Goal: Transaction & Acquisition: Purchase product/service

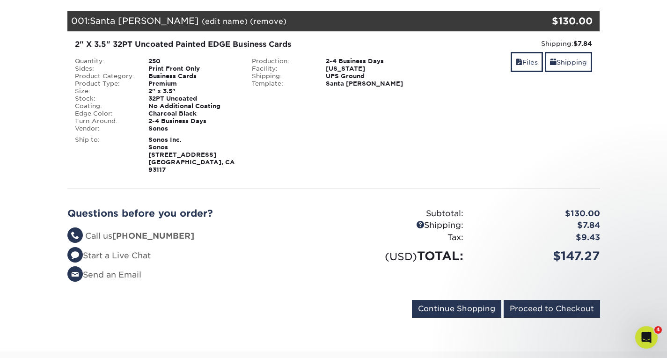
scroll to position [141, 0]
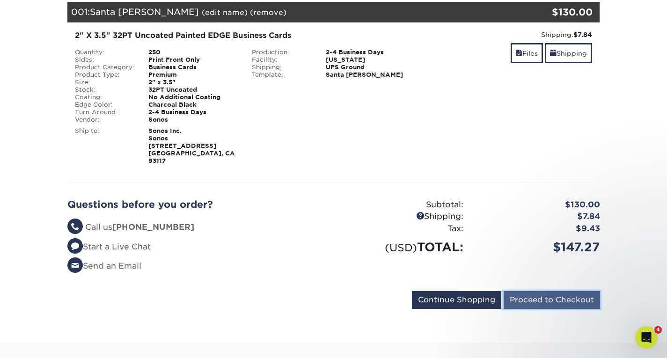
click at [518, 291] on input "Proceed to Checkout" at bounding box center [552, 300] width 96 height 18
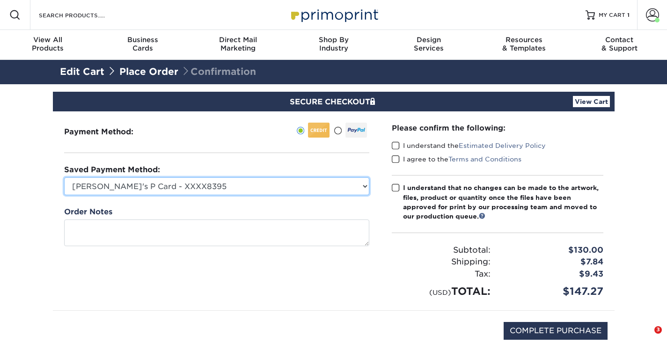
click at [210, 190] on select "Jake's P Card - XXXX8395 MasterCard - XXXX2183 MasterCard - XXXX9155 New Credit…" at bounding box center [216, 187] width 305 height 18
select select "75318"
click at [64, 178] on select "Jake's P Card - XXXX8395 MasterCard - XXXX2183 MasterCard - XXXX9155 New Credit…" at bounding box center [216, 187] width 305 height 18
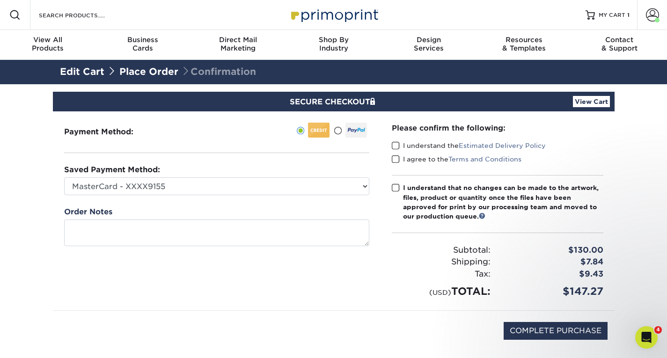
click at [323, 195] on div "Payment Method:" at bounding box center [217, 210] width 328 height 199
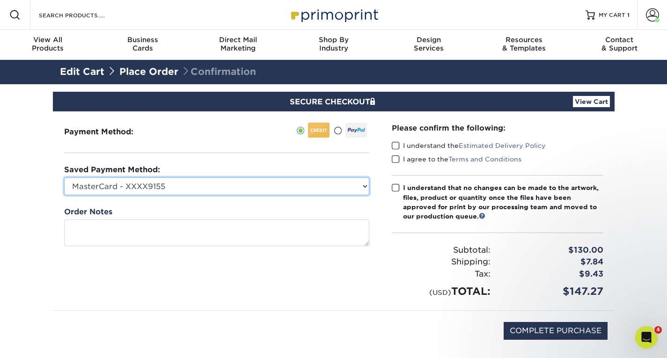
click at [321, 187] on select "Jake's P Card - XXXX8395 MasterCard - XXXX2183 MasterCard - XXXX9155 New Credit…" at bounding box center [216, 187] width 305 height 18
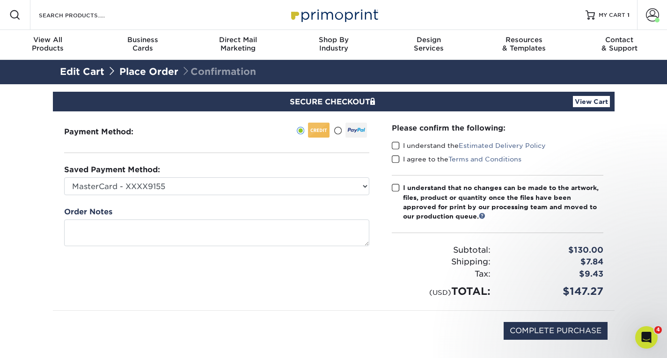
click at [299, 301] on div "Payment Method:" at bounding box center [217, 210] width 328 height 199
drag, startPoint x: 562, startPoint y: 334, endPoint x: 364, endPoint y: 175, distance: 253.5
click at [338, 223] on div "Payment Method: CVV: PO Number" at bounding box center [334, 236] width 548 height 250
click at [393, 150] on span at bounding box center [396, 145] width 8 height 9
click at [0, 0] on input "I understand the Estimated Delivery Policy" at bounding box center [0, 0] width 0 height 0
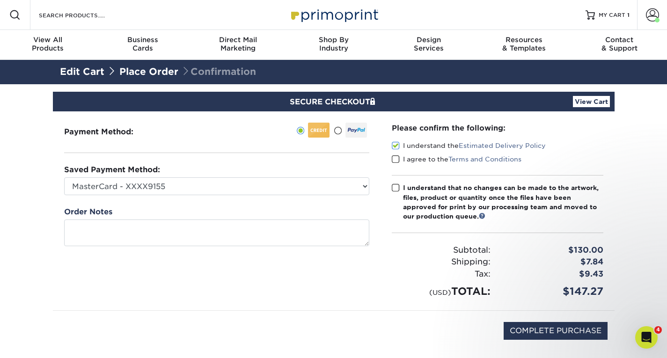
click at [394, 155] on span at bounding box center [396, 159] width 8 height 9
click at [0, 0] on input "I agree to the Terms and Conditions" at bounding box center [0, 0] width 0 height 0
click at [397, 185] on span at bounding box center [396, 188] width 8 height 9
click at [0, 0] on input "I understand that no changes can be made to the artwork, files, product or quan…" at bounding box center [0, 0] width 0 height 0
click at [552, 327] on input "COMPLETE PURCHASE" at bounding box center [556, 331] width 104 height 18
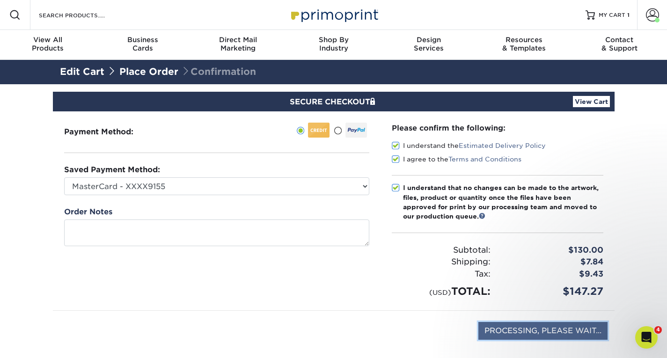
click at [544, 329] on input "PROCESSING, PLEASE WAIT..." at bounding box center [543, 331] width 129 height 18
type input "STILL PROCESSING, PLEASE WAIT.."
